Goal: Information Seeking & Learning: Learn about a topic

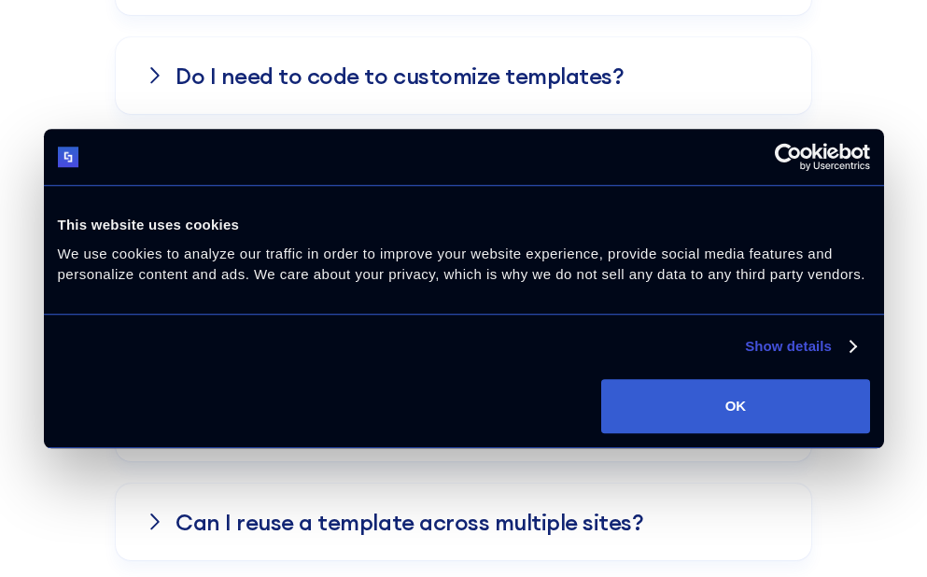
scroll to position [8336, 0]
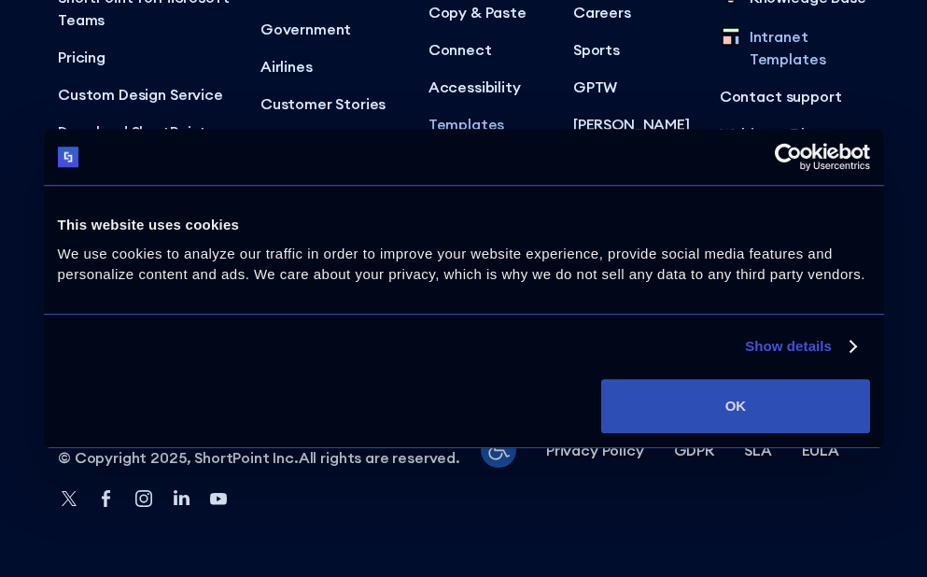
click at [695, 407] on button "OK" at bounding box center [735, 406] width 268 height 54
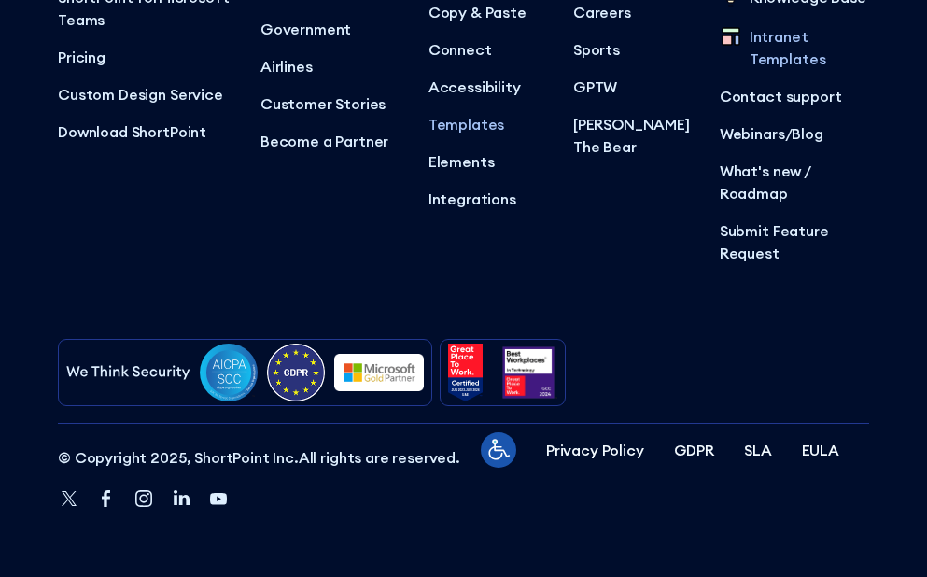
scroll to position [0, 0]
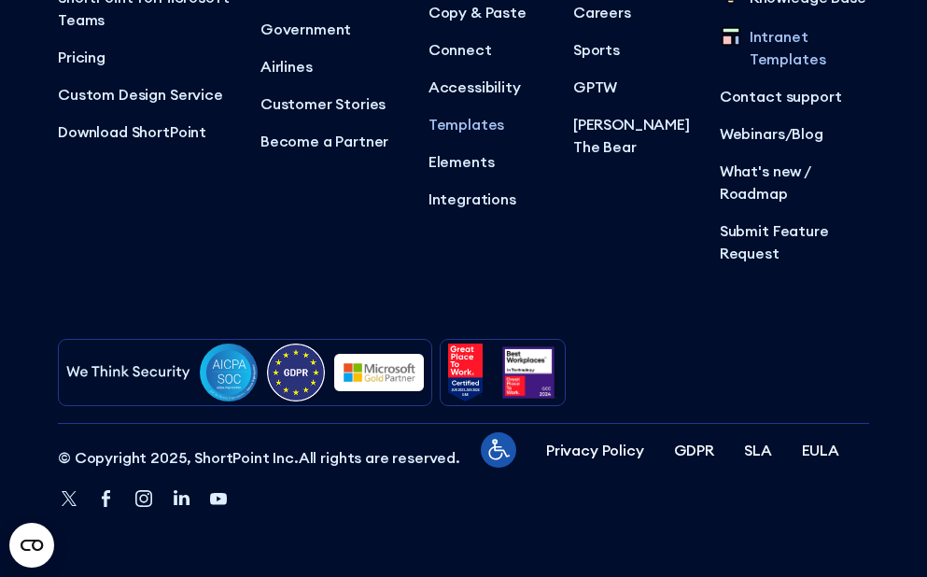
scroll to position [29055, 0]
